Goal: Information Seeking & Learning: Learn about a topic

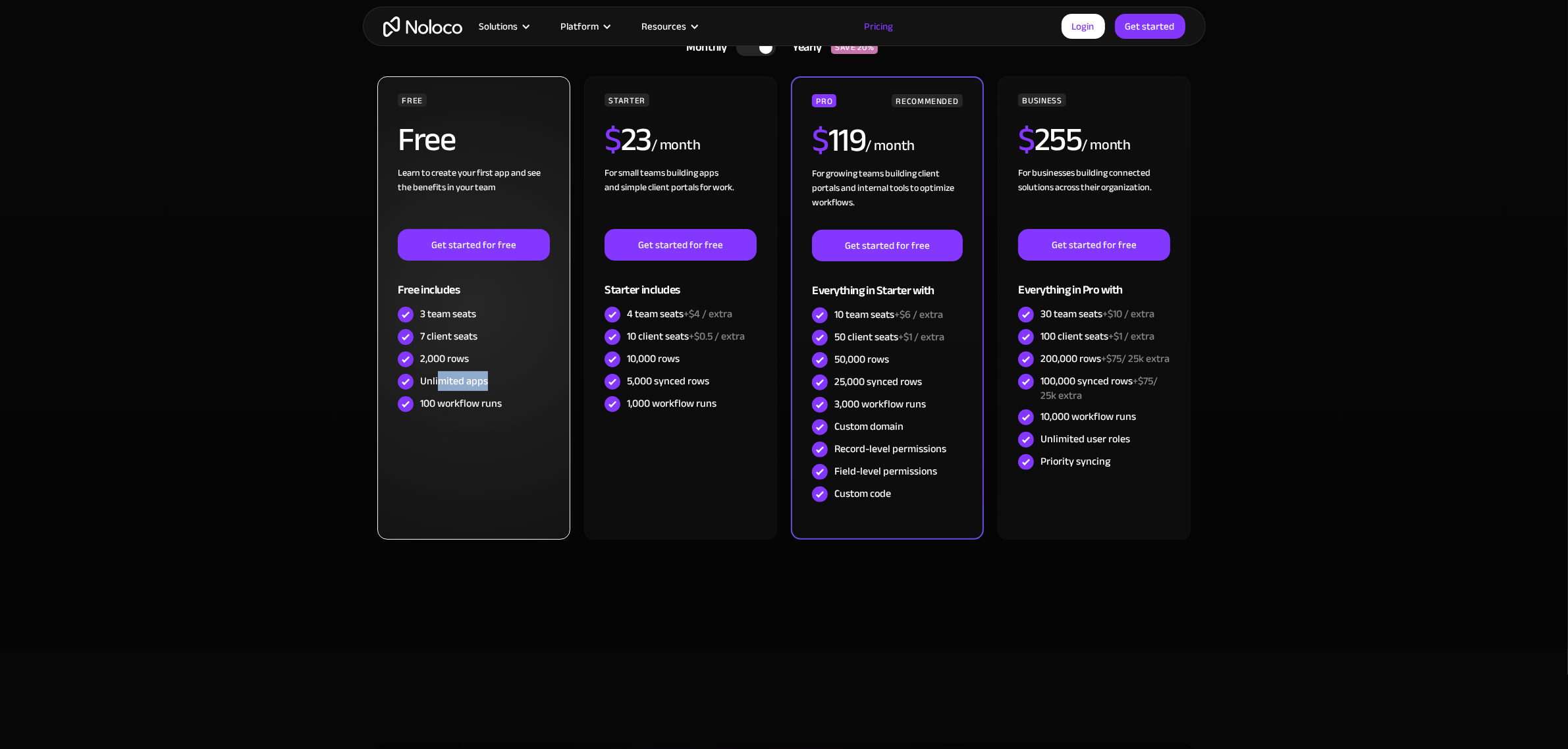
drag, startPoint x: 441, startPoint y: 376, endPoint x: 489, endPoint y: 385, distance: 48.8
click at [489, 385] on div "Unlimited apps" at bounding box center [474, 382] width 151 height 23
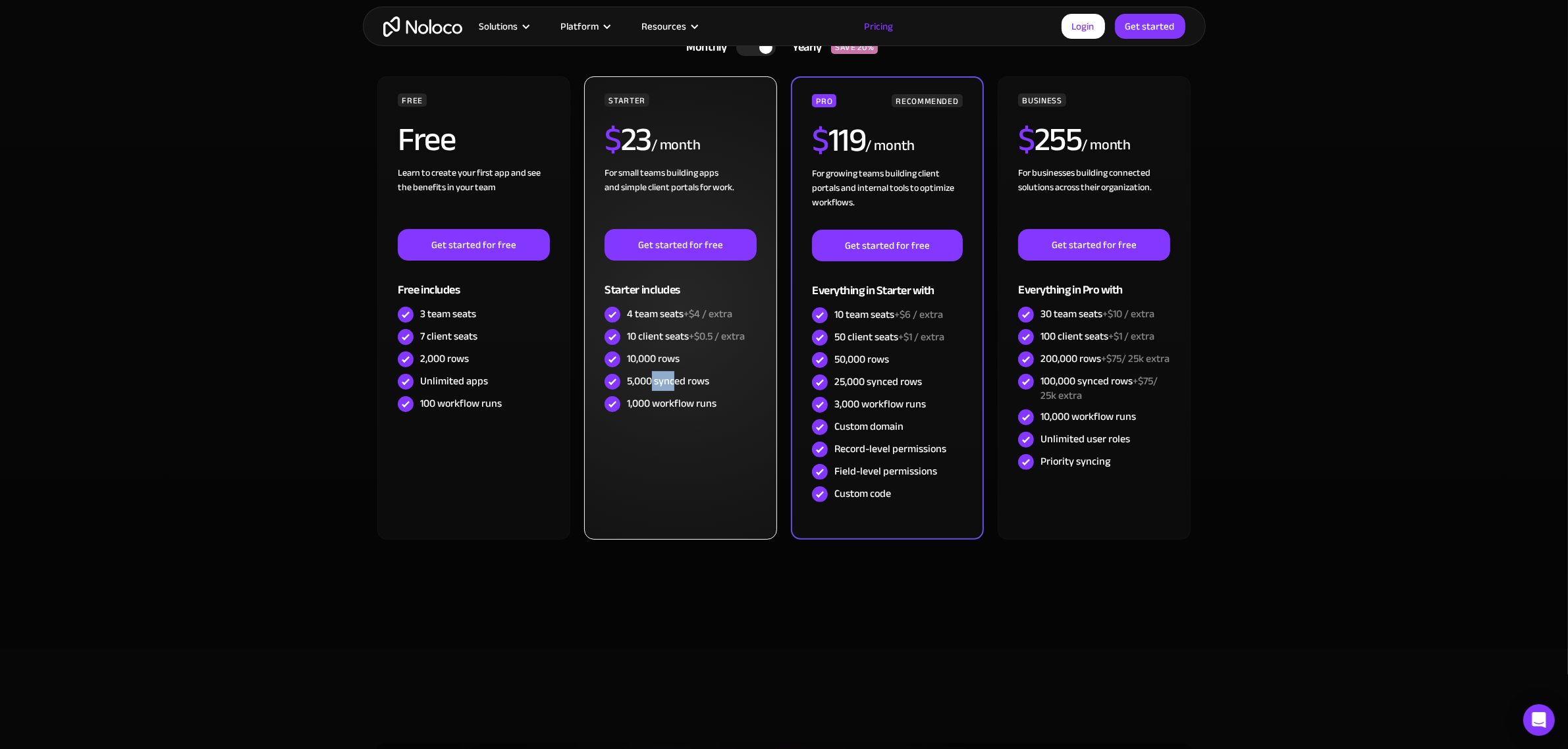
drag, startPoint x: 652, startPoint y: 375, endPoint x: 675, endPoint y: 379, distance: 23.3
click at [675, 379] on div "5,000 synced rows" at bounding box center [667, 381] width 82 height 14
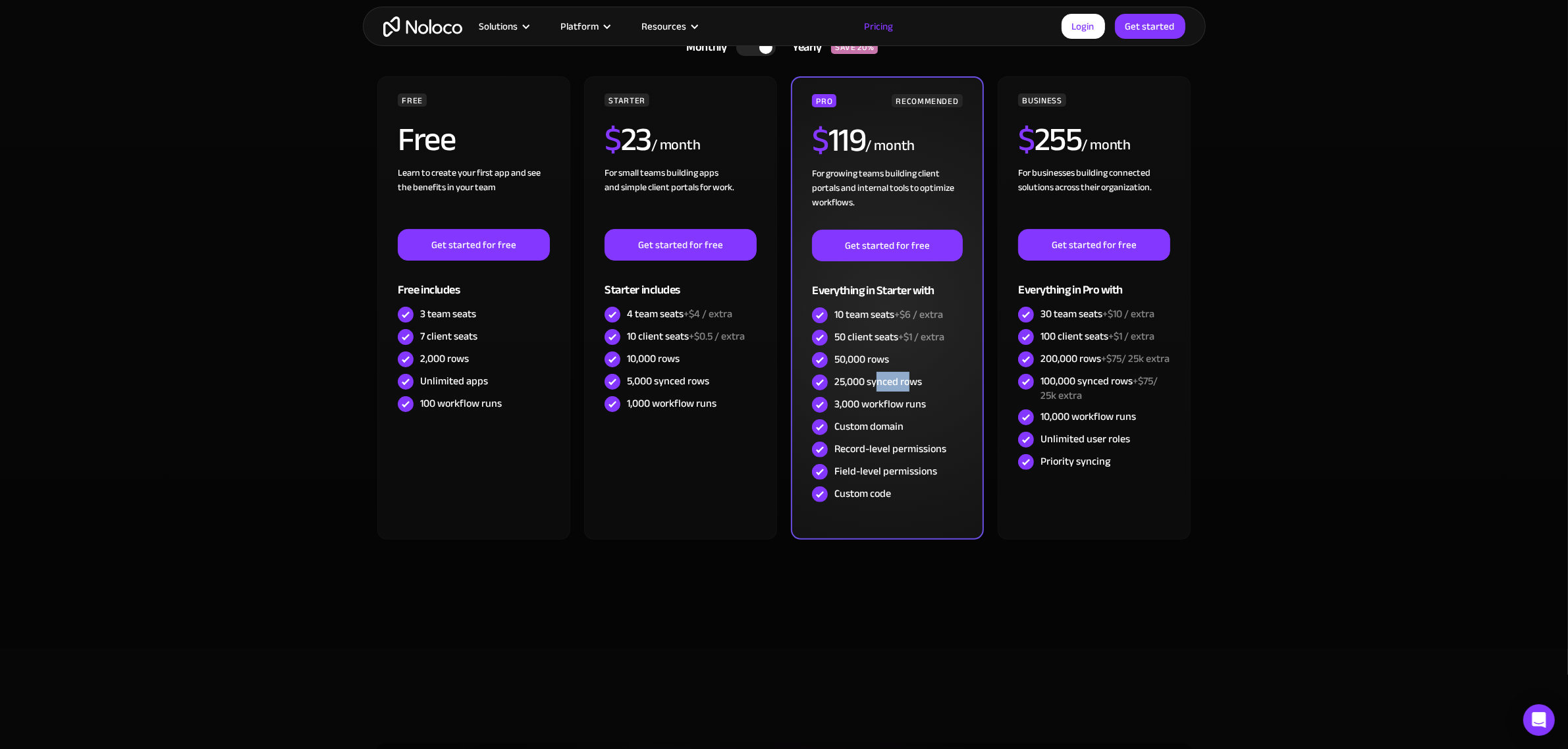
drag, startPoint x: 887, startPoint y: 379, endPoint x: 910, endPoint y: 383, distance: 23.3
click at [910, 383] on div "25,000 synced rows" at bounding box center [877, 382] width 87 height 14
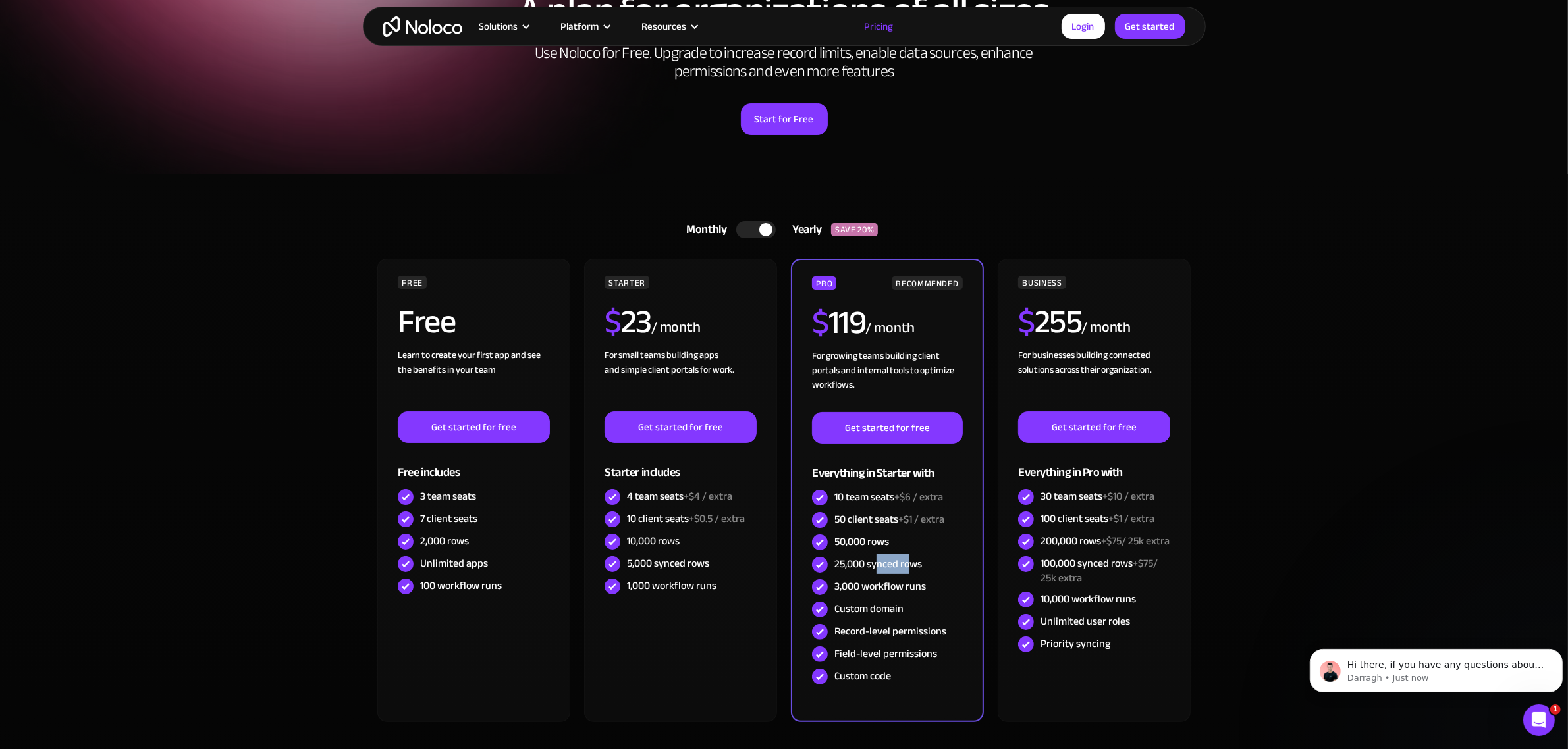
scroll to position [329, 0]
